Goal: Information Seeking & Learning: Learn about a topic

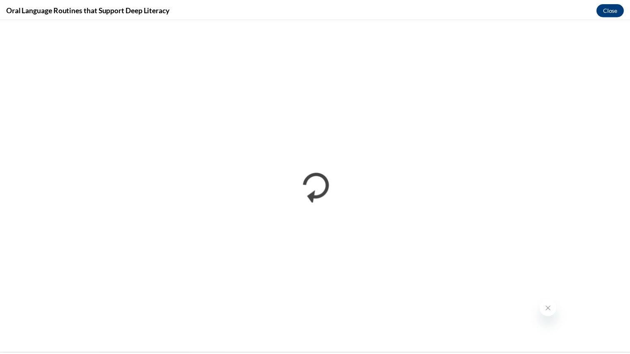
scroll to position [691, 0]
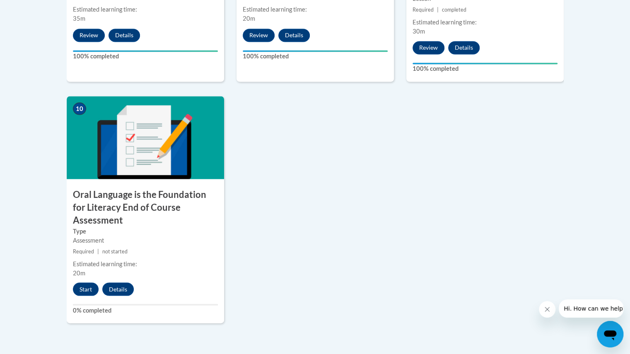
scroll to position [881, 0]
